Goal: Book appointment/travel/reservation

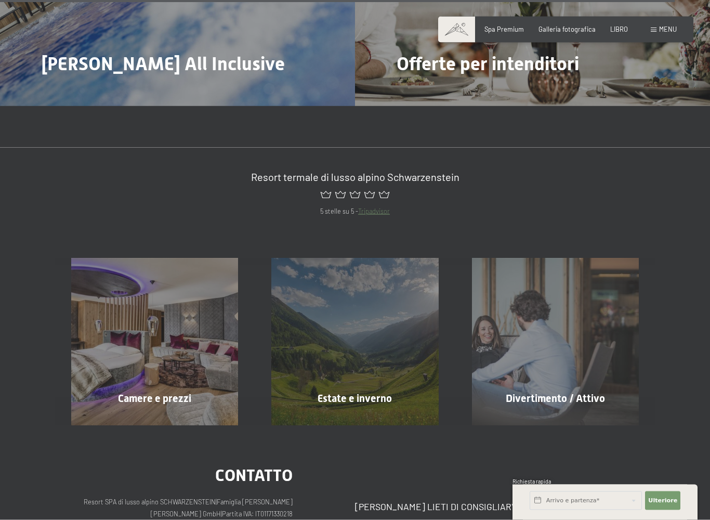
scroll to position [4396, 0]
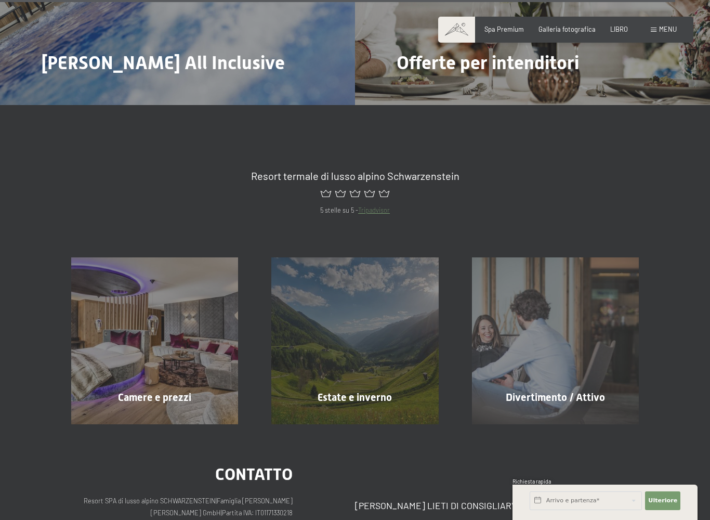
click at [147, 391] on font "Camere e prezzi" at bounding box center [154, 397] width 73 height 12
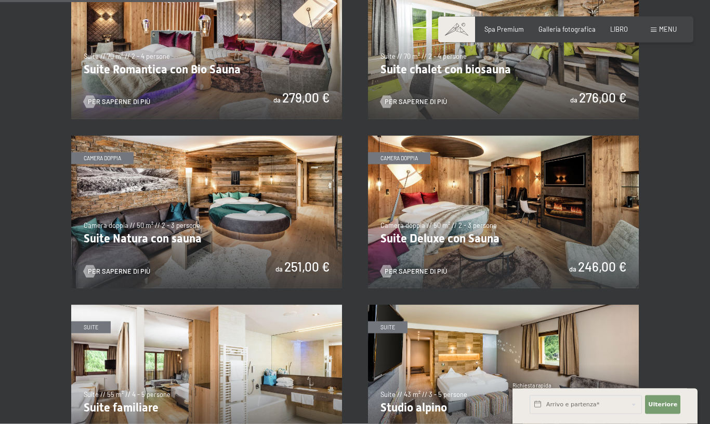
scroll to position [777, 0]
click at [426, 266] on font "Per saperne di più" at bounding box center [416, 270] width 62 height 8
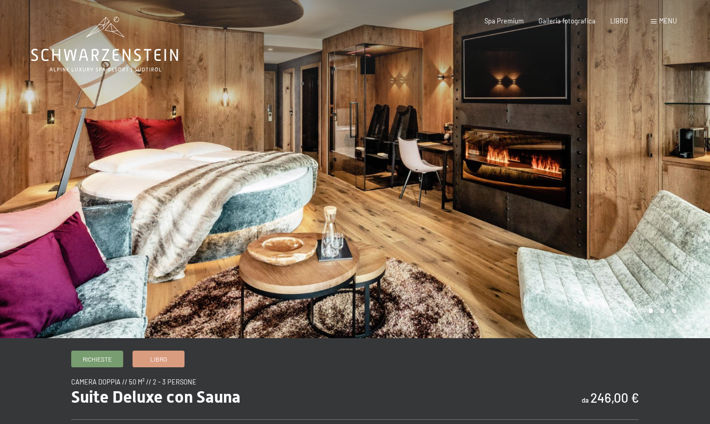
click at [375, 364] on div "Richieste Libro" at bounding box center [355, 358] width 568 height 17
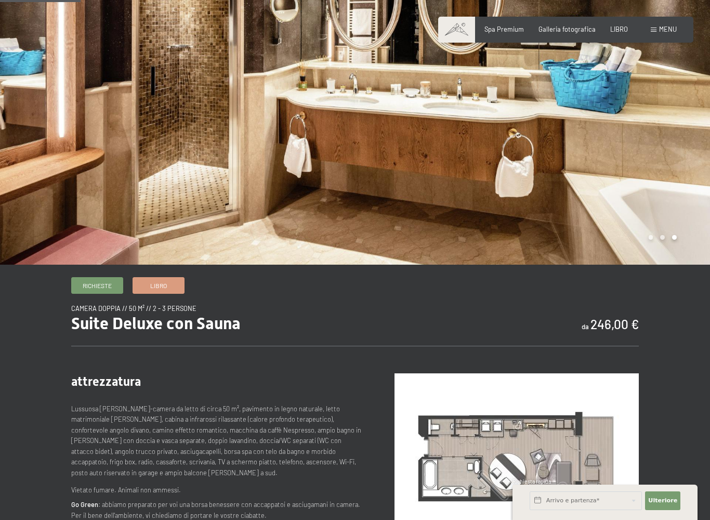
scroll to position [126, 0]
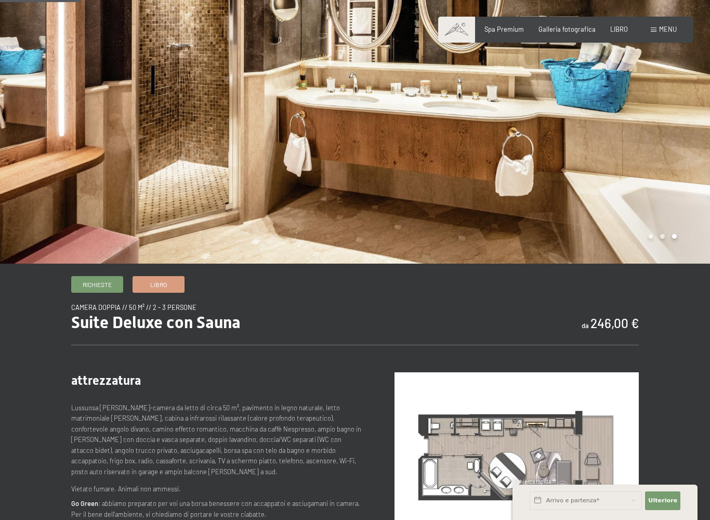
click at [97, 288] on link "Richieste" at bounding box center [97, 284] width 51 height 16
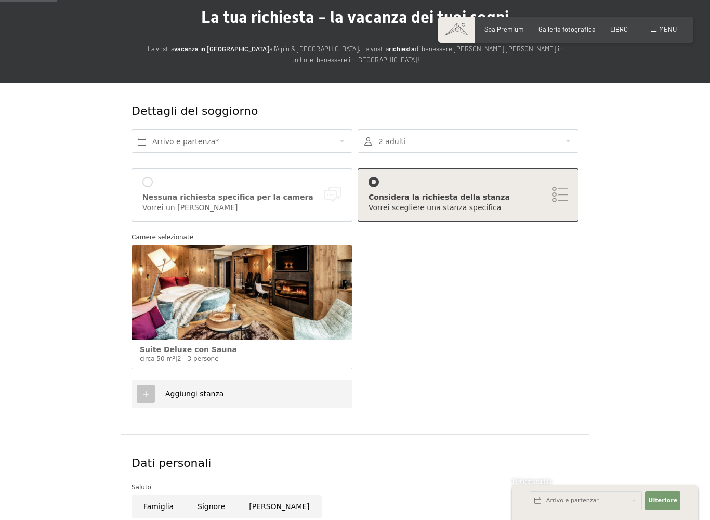
scroll to position [80, 0]
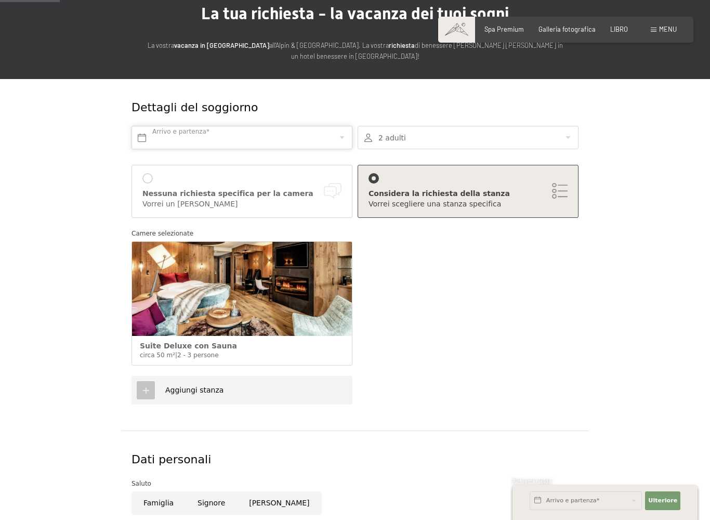
click at [172, 136] on input "text" at bounding box center [241, 137] width 221 height 23
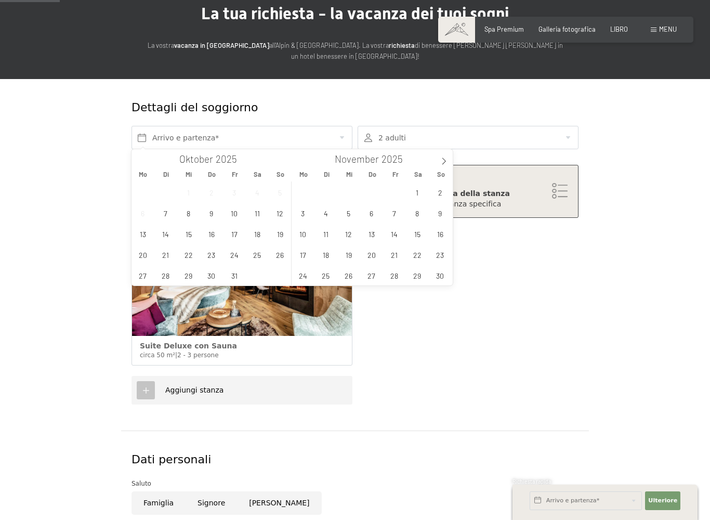
click at [441, 159] on icon at bounding box center [443, 160] width 7 height 7
click at [323, 219] on span "9" at bounding box center [325, 213] width 20 height 20
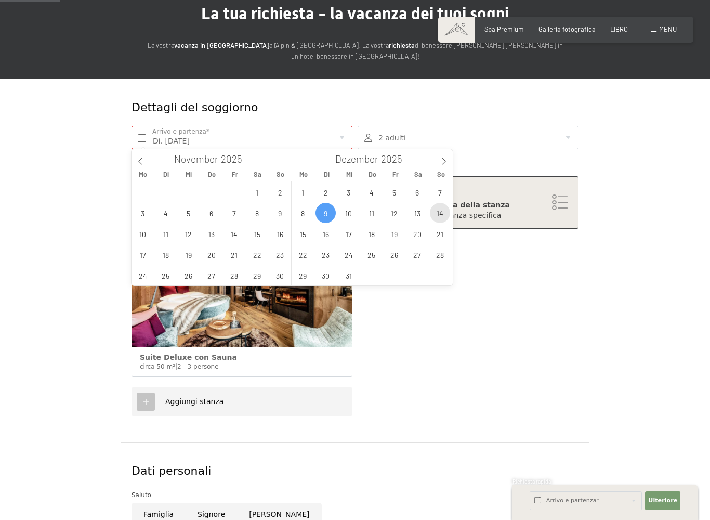
click at [446, 216] on span "14" at bounding box center [440, 213] width 20 height 20
type input "Di. 09.12.2025 - So. 14.12.2025"
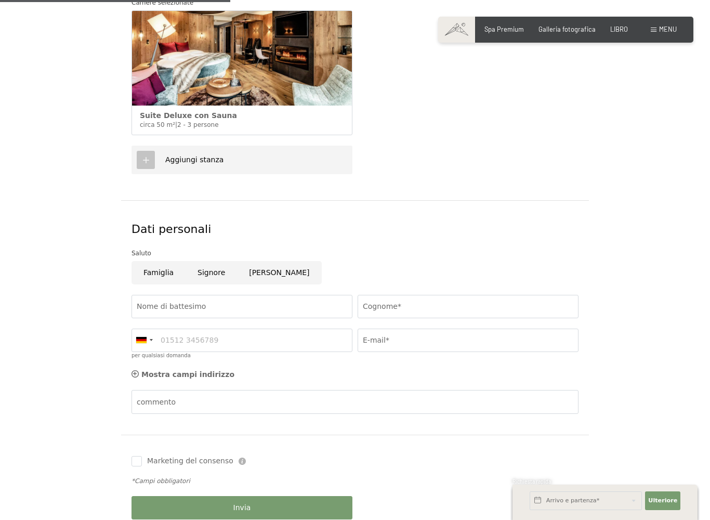
scroll to position [323, 0]
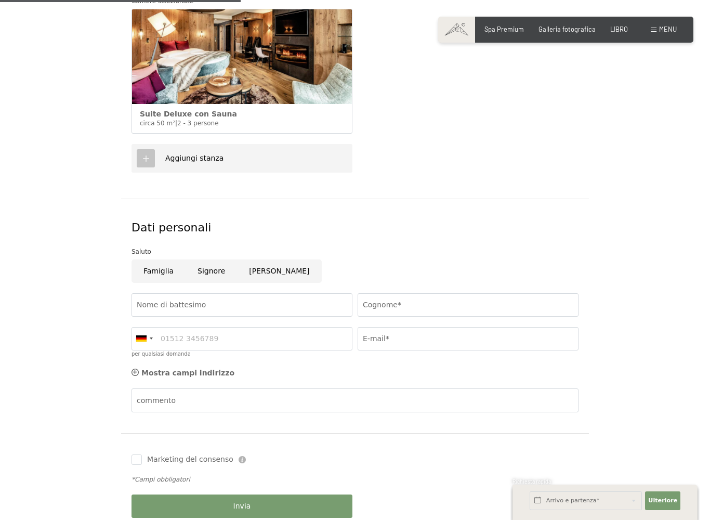
click at [208, 269] on input "Signore" at bounding box center [211, 270] width 51 height 23
radio input "true"
click at [151, 302] on input "Nome di battesimo" at bounding box center [241, 304] width 221 height 23
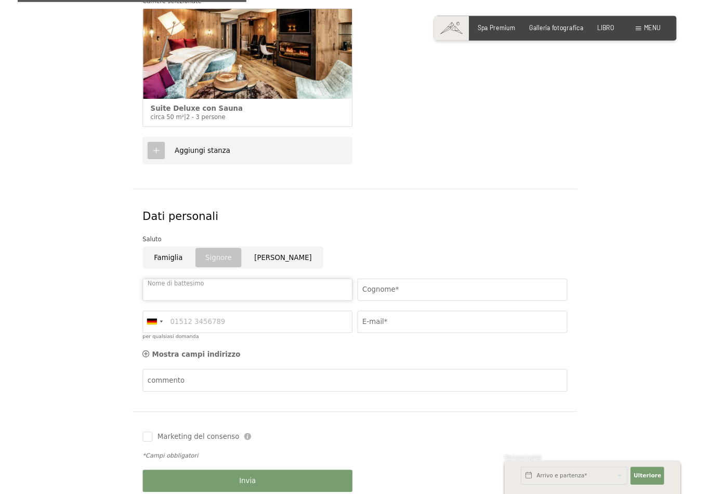
scroll to position [322, 0]
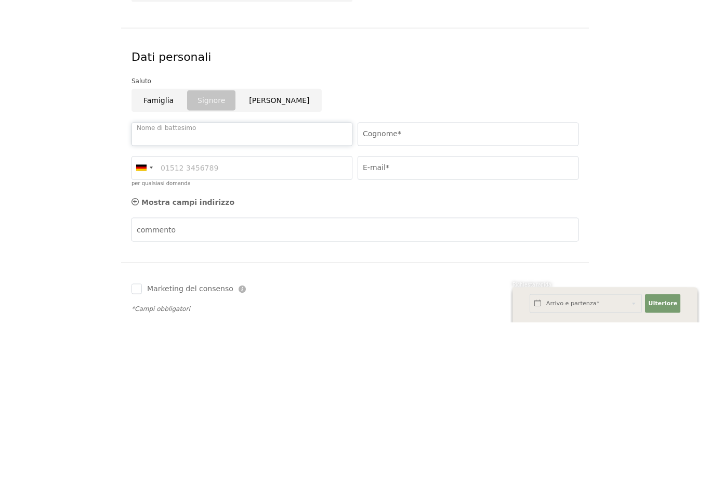
type input "C"
type input "Roberto"
click at [404, 294] on input "Cognome*" at bounding box center [468, 305] width 221 height 23
type input "Santolin"
click at [182, 327] on input "per qualsiasi domanda" at bounding box center [241, 338] width 221 height 23
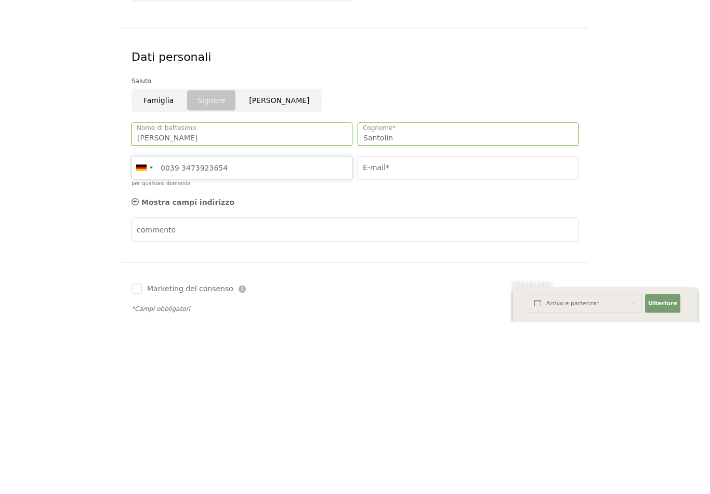
type input "0039 3473923654"
click at [384, 327] on input "E-mail*" at bounding box center [468, 338] width 221 height 23
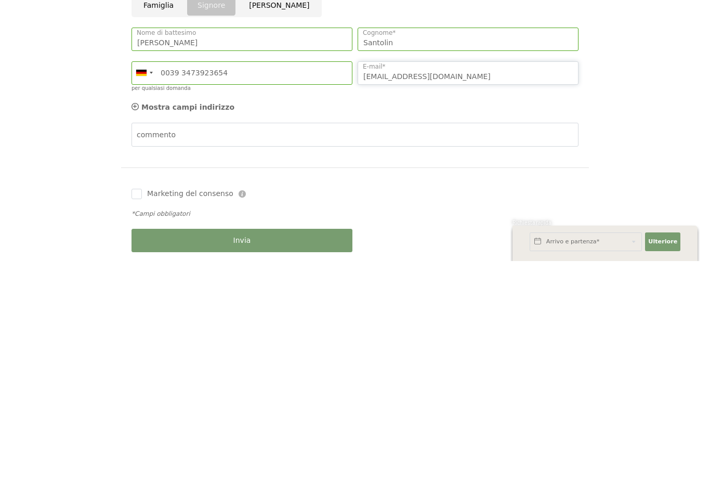
scroll to position [357, 0]
type input "robysanto@gmail.com"
click at [133, 420] on input "Marketing del consenso" at bounding box center [136, 425] width 10 height 10
checkbox input "true"
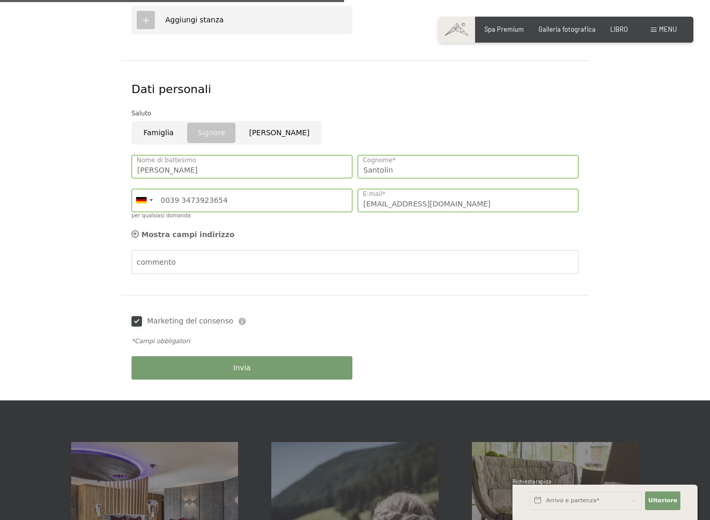
scroll to position [461, 0]
click at [225, 366] on button "Invia" at bounding box center [241, 367] width 221 height 23
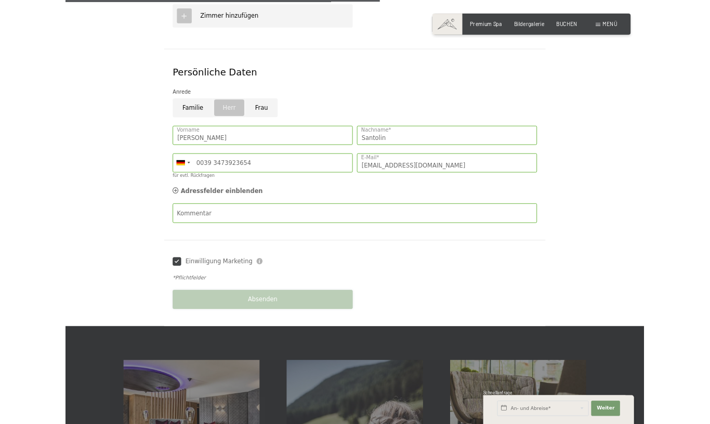
scroll to position [0, 0]
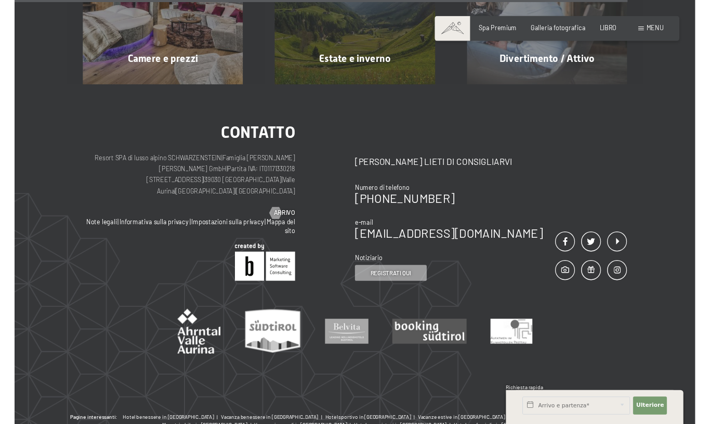
scroll to position [568, 0]
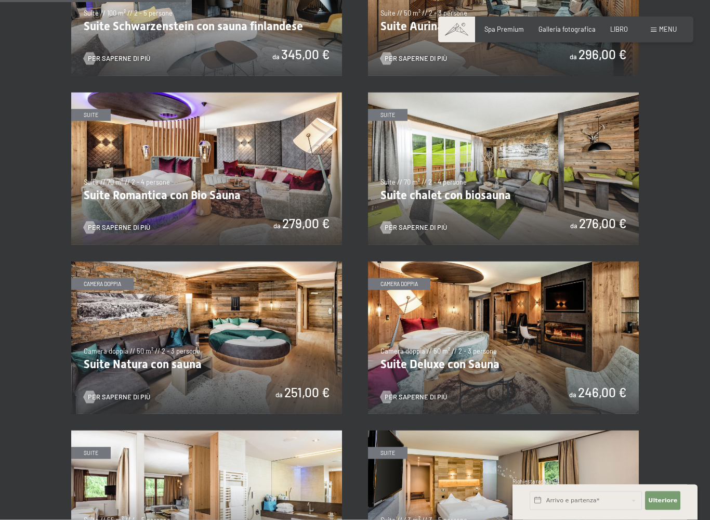
scroll to position [651, 0]
click at [502, 355] on img at bounding box center [503, 337] width 271 height 152
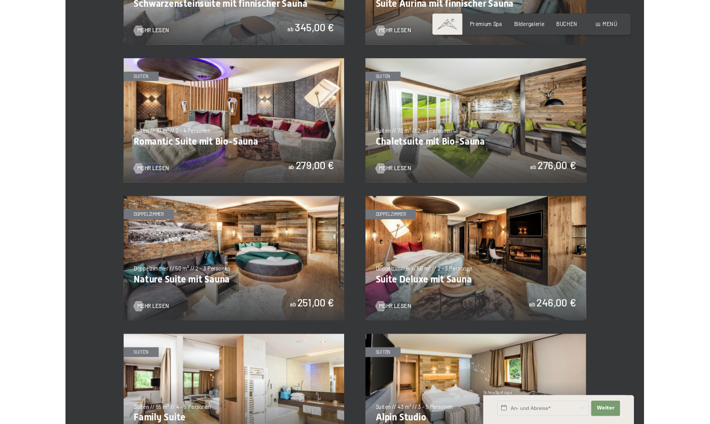
scroll to position [0, 0]
